Goal: Task Accomplishment & Management: Complete application form

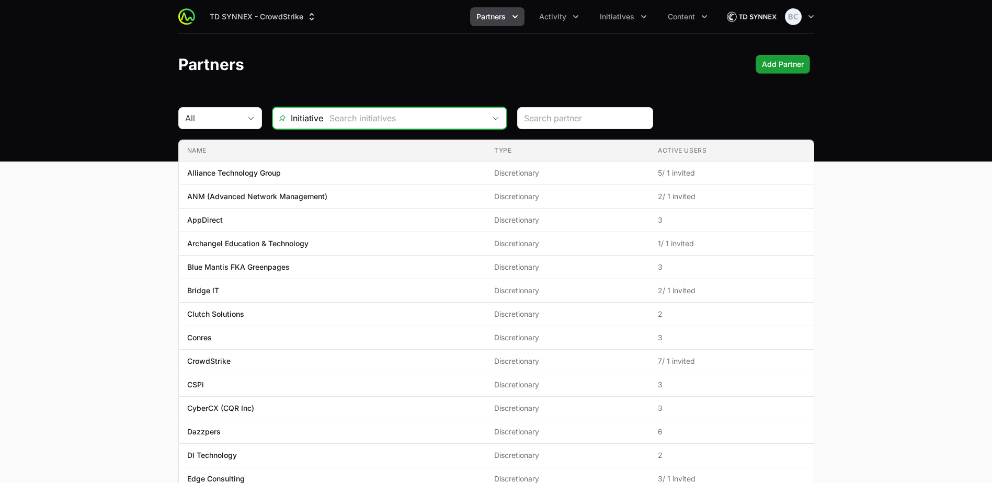
click at [324, 119] on input "text" at bounding box center [404, 118] width 162 height 21
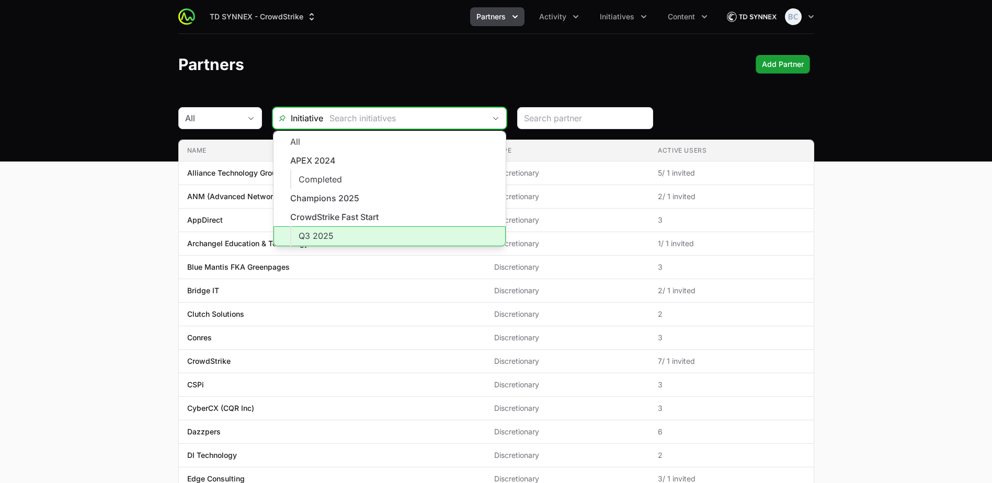
click at [357, 234] on li "Q3 2025" at bounding box center [389, 236] width 232 height 20
type input "Q3 2025"
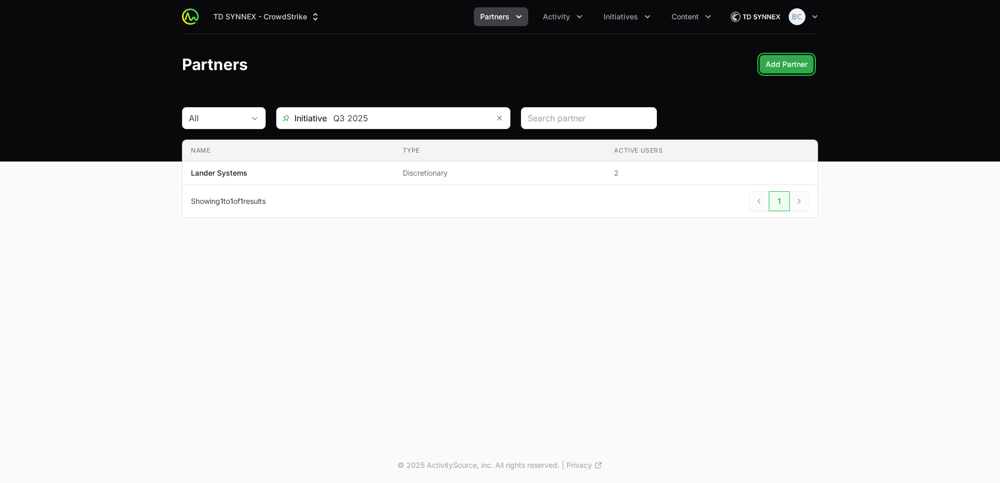
click at [793, 66] on span "Add Partner" at bounding box center [787, 64] width 42 height 13
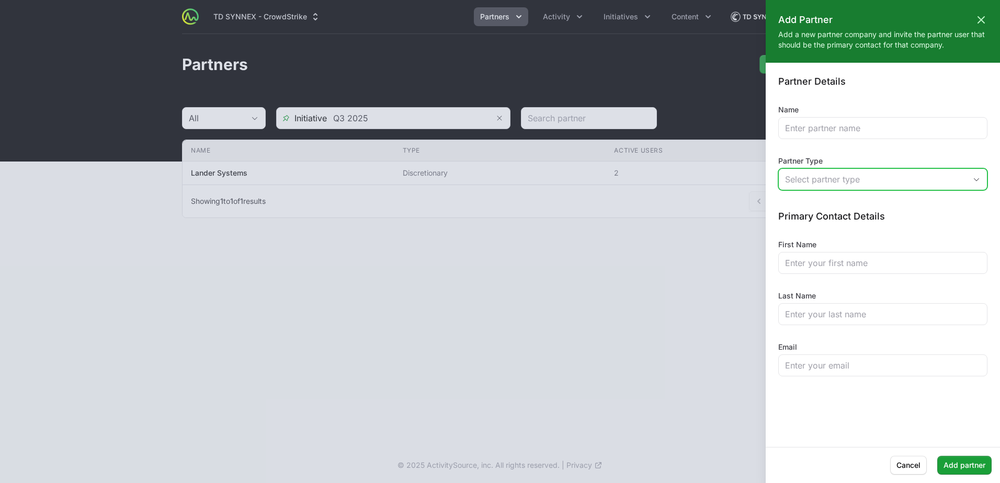
click at [822, 172] on button "Select partner type" at bounding box center [883, 179] width 208 height 21
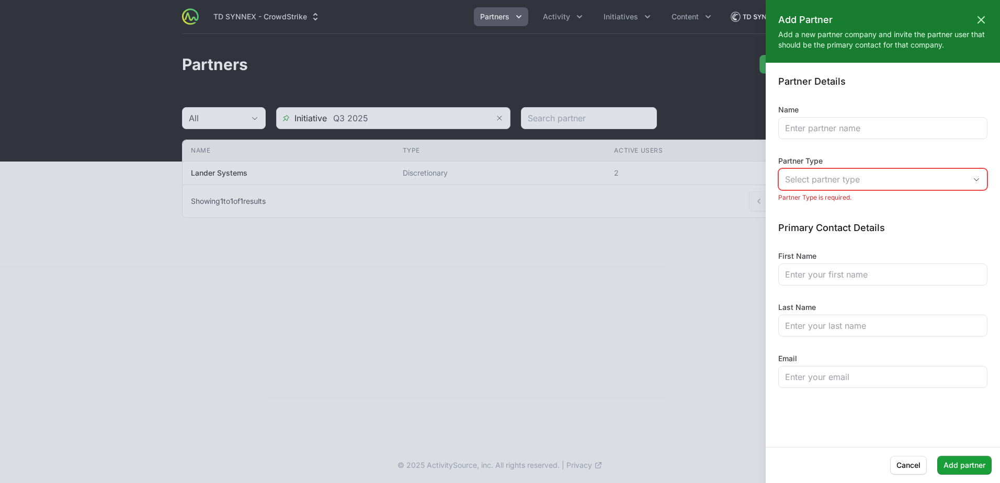
click at [815, 140] on div "Partner Details Name Partner Type Select partner type Partner Type is required.…" at bounding box center [882, 231] width 209 height 313
click at [813, 130] on input "Name" at bounding box center [883, 128] width 196 height 13
type input "Blue Mantis"
click at [816, 179] on div "Select partner type" at bounding box center [875, 179] width 181 height 13
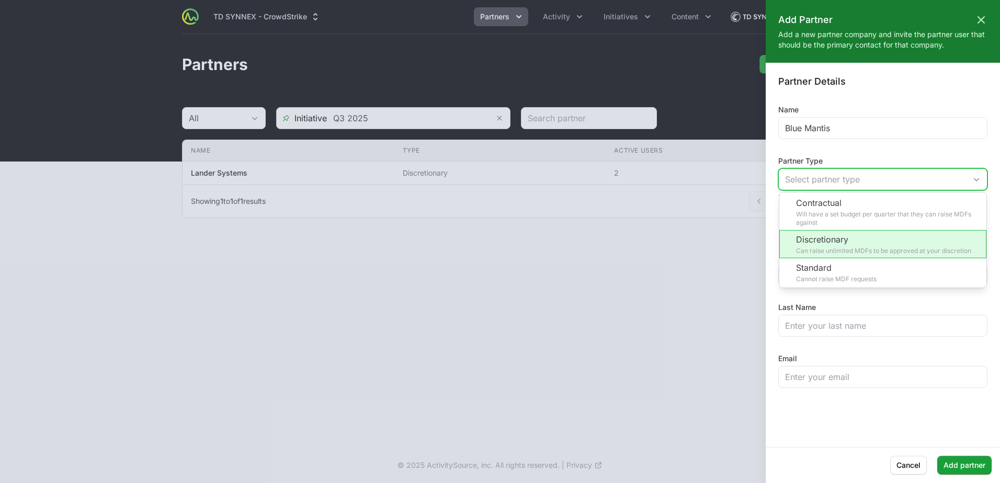
click at [870, 245] on li "Discretionary Can raise unlimited MDFs to be approved at your discretion" at bounding box center [882, 244] width 207 height 28
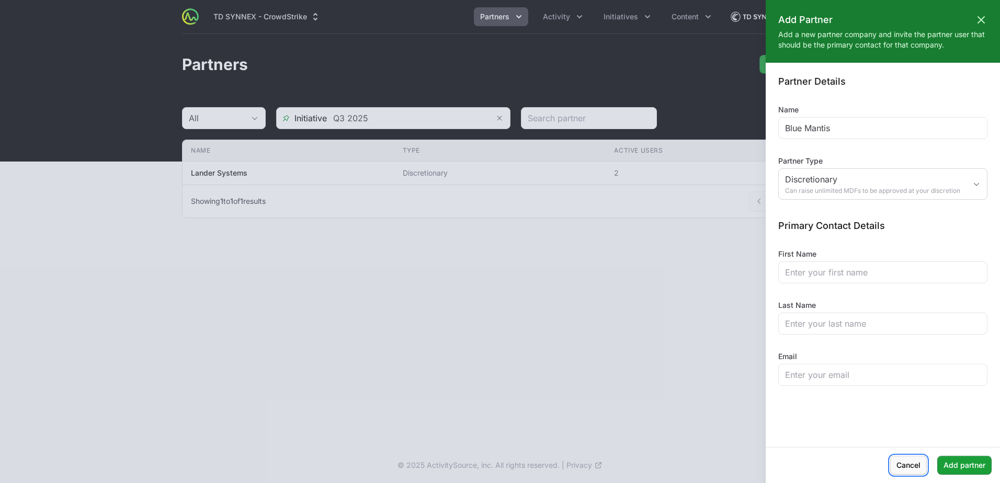
click at [912, 470] on span "Cancel" at bounding box center [908, 465] width 24 height 13
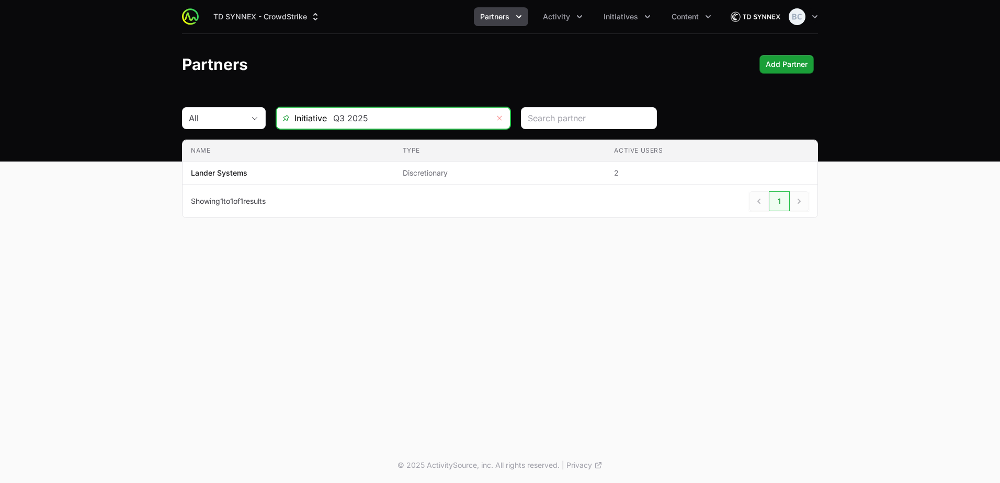
click at [498, 119] on icon "Remove" at bounding box center [499, 118] width 6 height 8
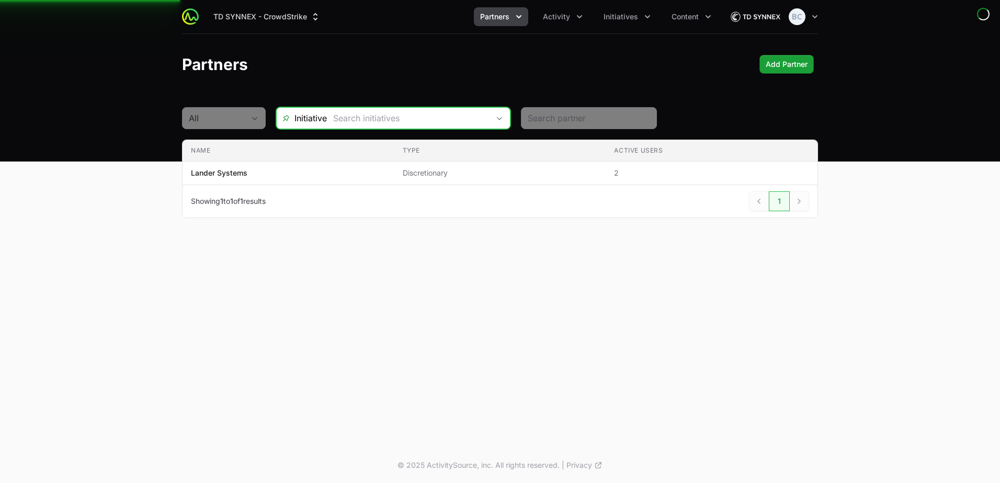
click at [498, 120] on icon "Open" at bounding box center [499, 119] width 8 height 4
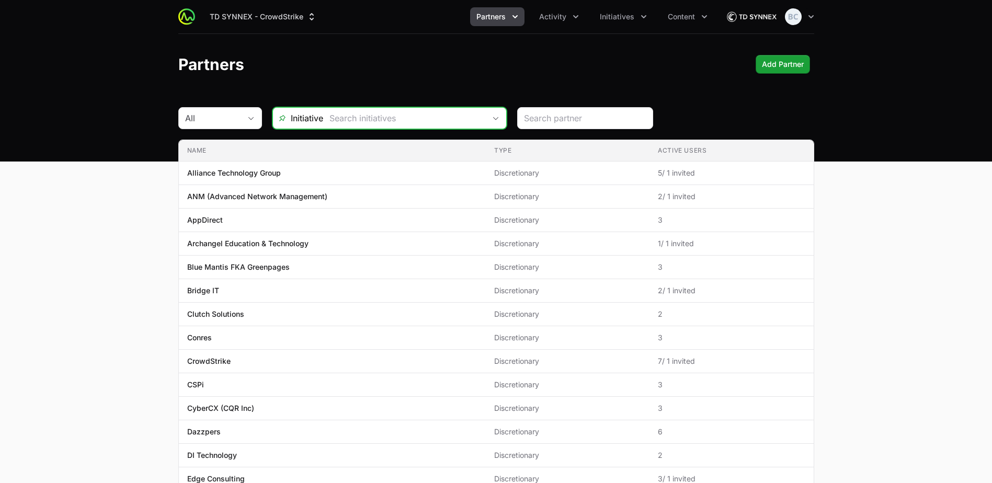
click at [487, 121] on div "Open" at bounding box center [495, 118] width 21 height 21
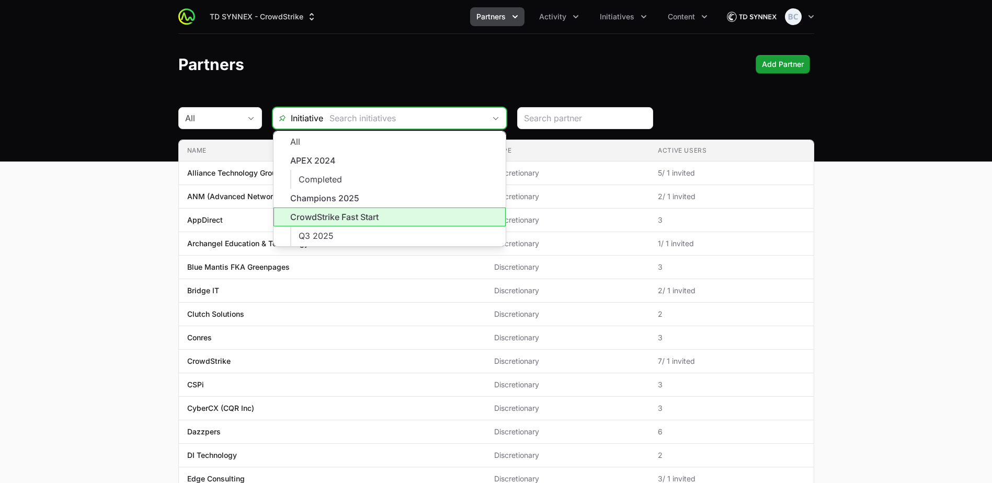
click at [412, 220] on li "CrowdStrike Fast Start" at bounding box center [389, 217] width 232 height 19
type input "CrowdStrike Fast Start"
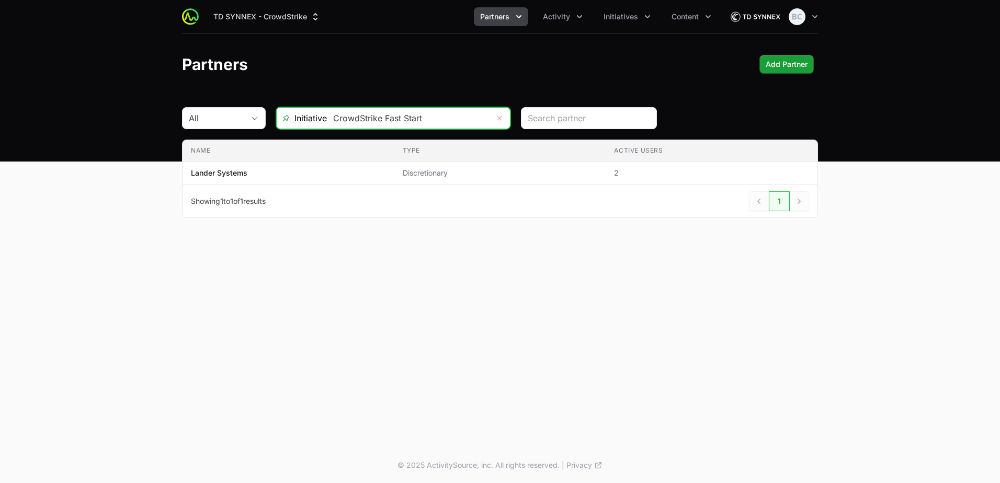
click at [499, 120] on icon "Remove" at bounding box center [499, 118] width 6 height 8
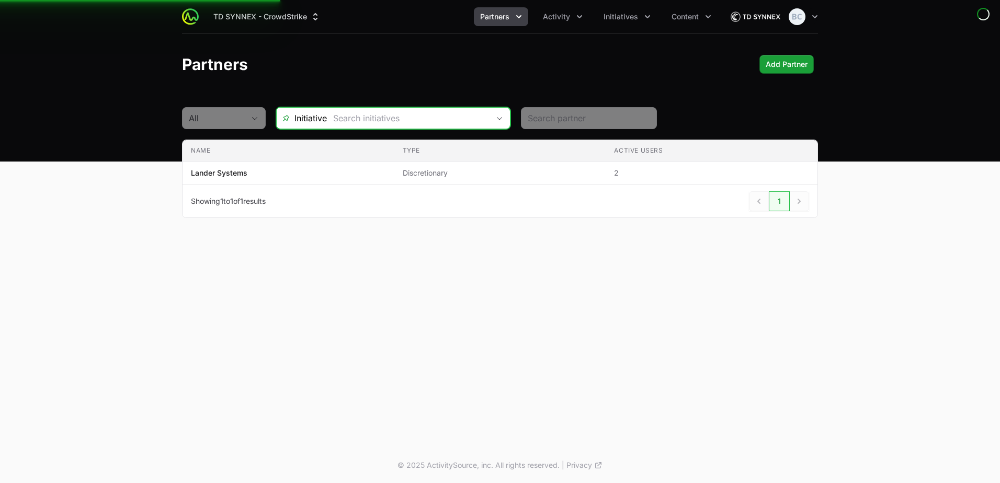
click at [499, 120] on icon "Open" at bounding box center [499, 119] width 8 height 4
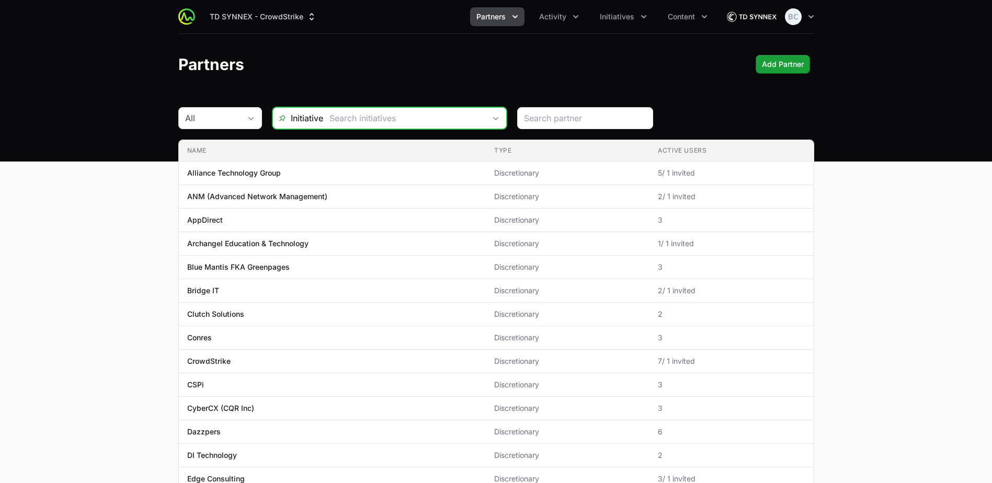
click at [498, 118] on div "Open" at bounding box center [495, 118] width 21 height 21
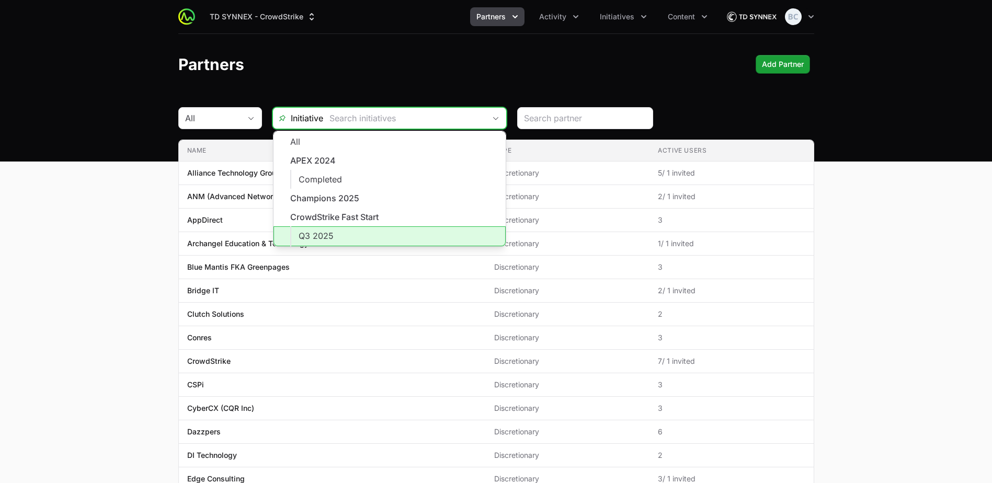
click at [389, 230] on li "Q3 2025" at bounding box center [389, 236] width 232 height 20
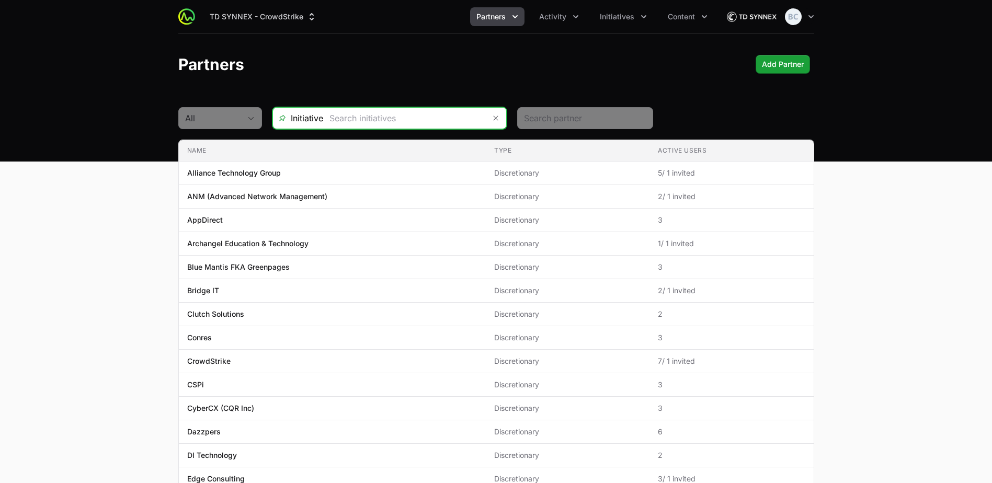
type input "Q3 2025"
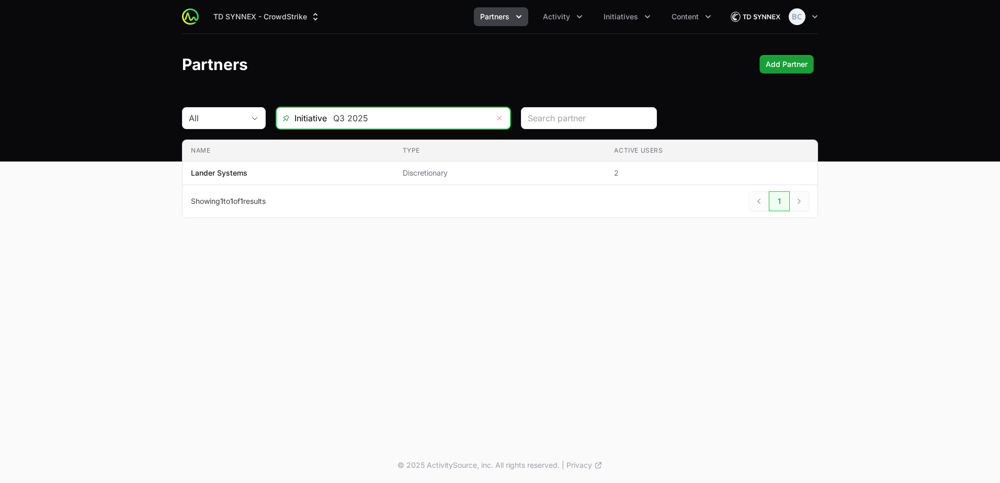
click at [497, 120] on icon "Remove" at bounding box center [499, 118] width 6 height 8
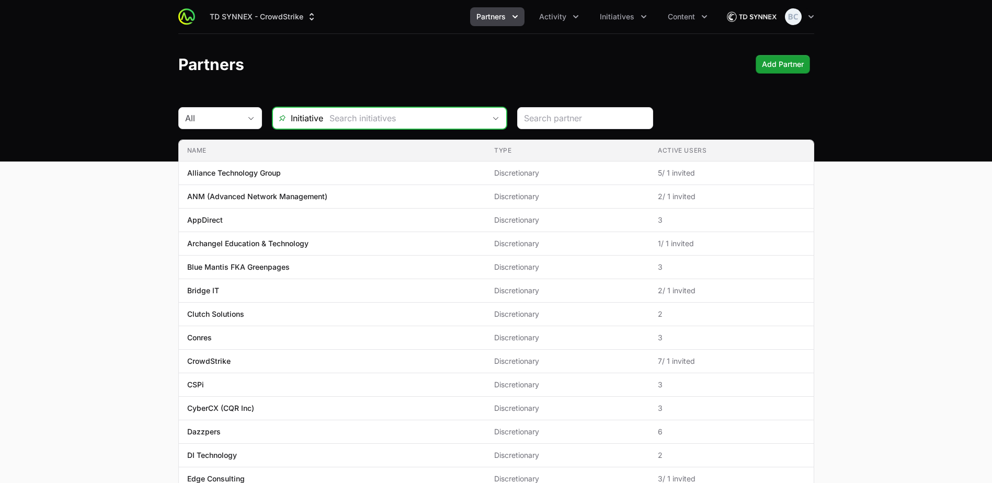
click at [498, 120] on div "Open" at bounding box center [495, 118] width 21 height 21
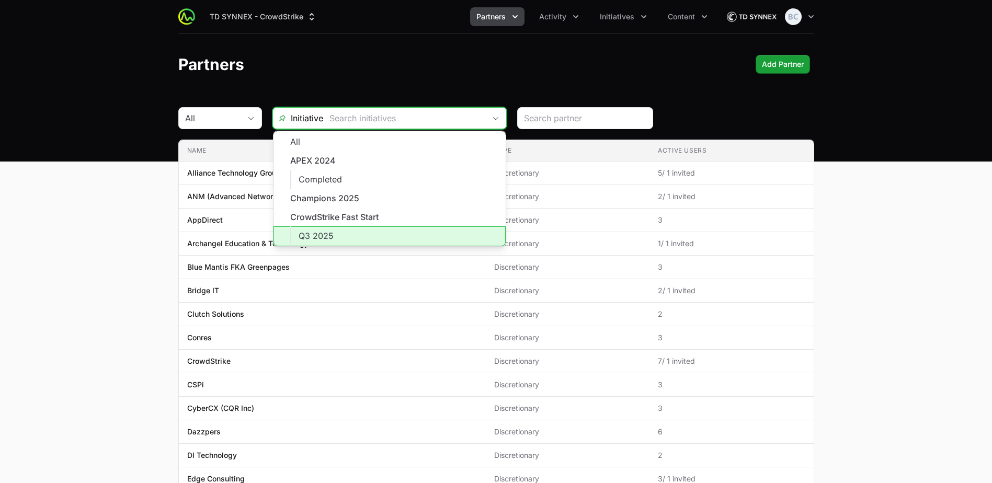
click at [451, 231] on li "Q3 2025" at bounding box center [389, 236] width 232 height 20
type input "Q3 2025"
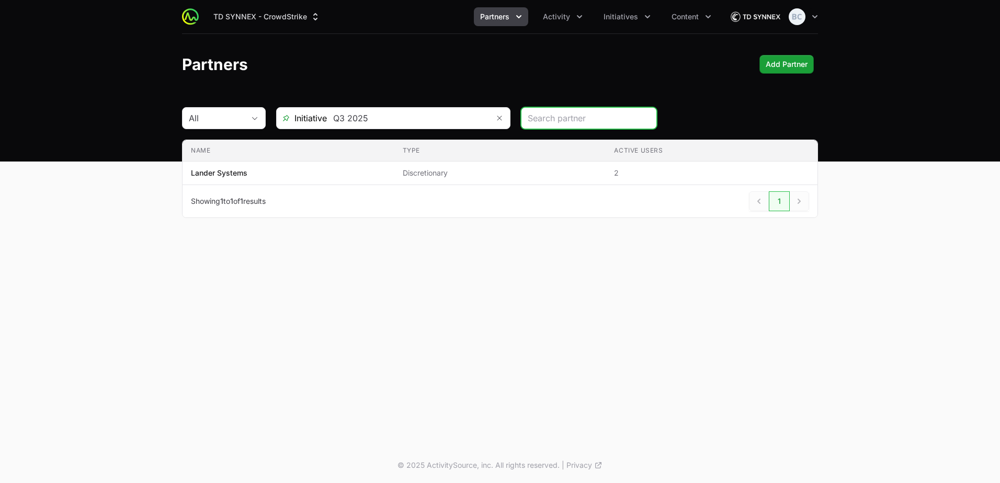
click at [526, 18] on button "Partners" at bounding box center [501, 16] width 54 height 19
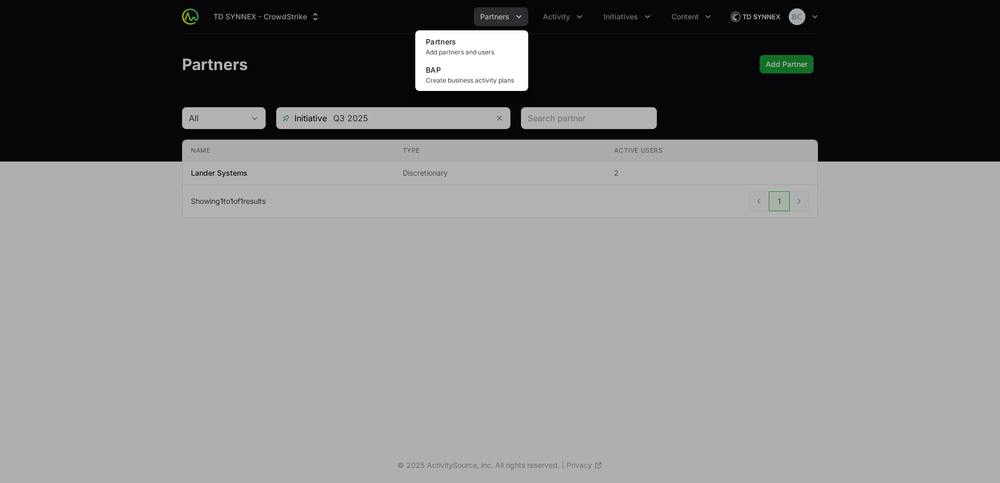
click at [553, 20] on div "Partners menu" at bounding box center [500, 241] width 1000 height 483
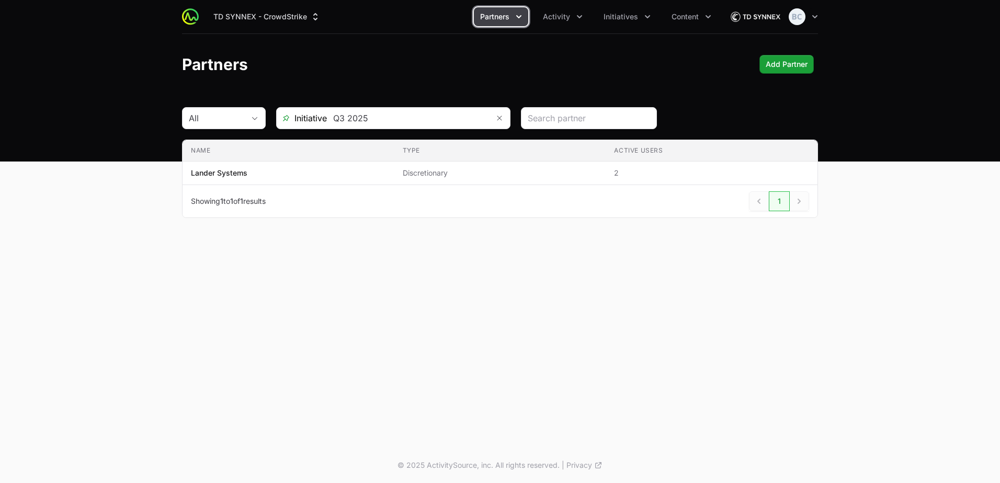
click at [553, 20] on span "Activity" at bounding box center [556, 17] width 27 height 10
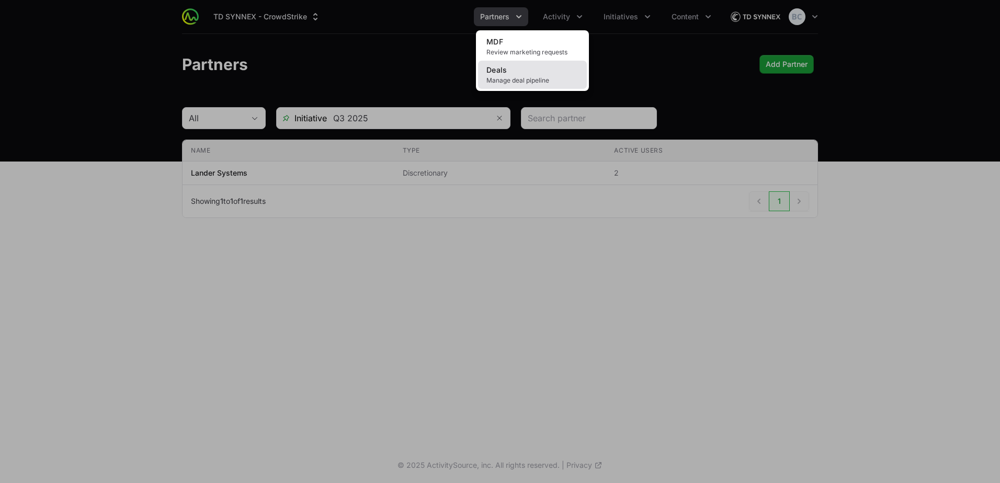
click at [532, 75] on link "Deals Manage deal pipeline" at bounding box center [532, 75] width 109 height 28
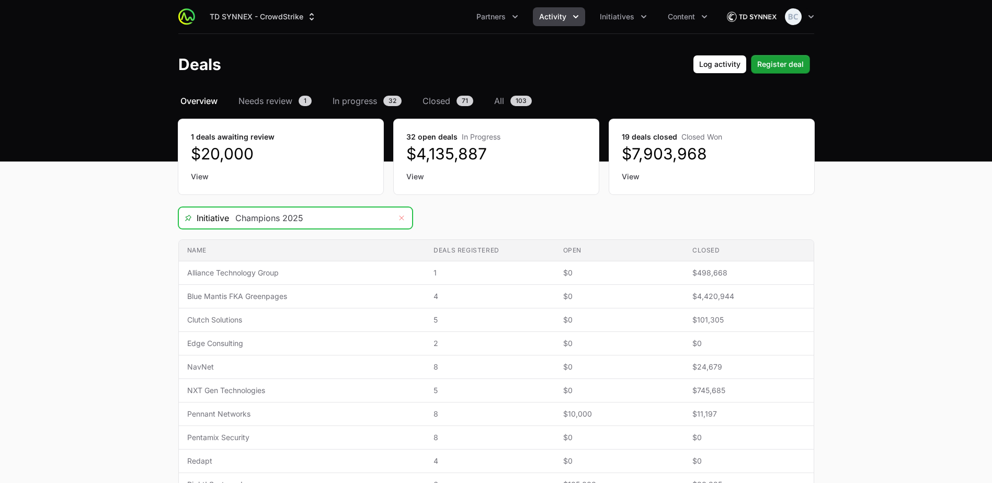
click at [404, 220] on icon "Remove" at bounding box center [401, 217] width 5 height 5
click at [404, 220] on div "Open" at bounding box center [401, 218] width 21 height 21
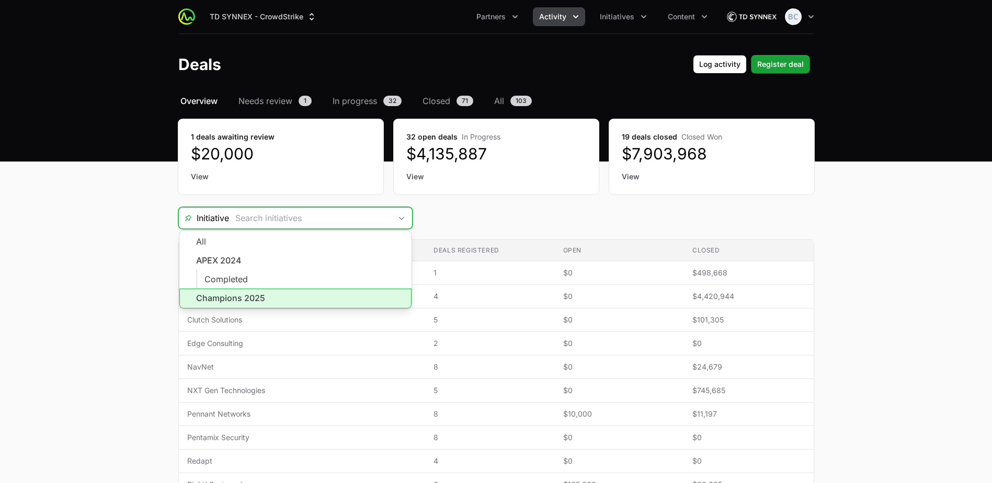
click at [356, 294] on li "Champions 2025" at bounding box center [295, 299] width 232 height 20
type input "Champions 2025"
